Goal: Check status: Check status

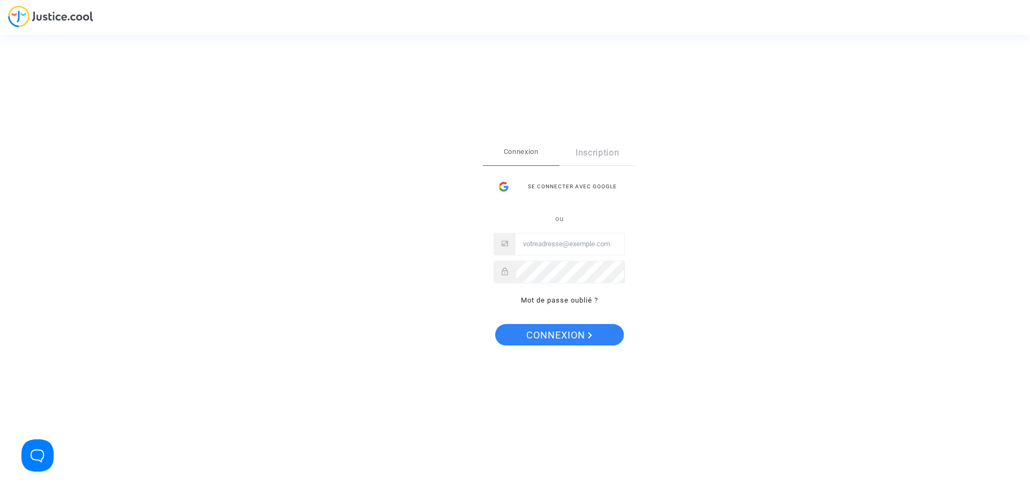
click at [569, 248] on input "Email" at bounding box center [570, 243] width 109 height 21
type input "imitxelena@reclamapormi.com"
click at [495, 324] on button "Connexion" at bounding box center [559, 334] width 129 height 21
